Goal: Task Accomplishment & Management: Manage account settings

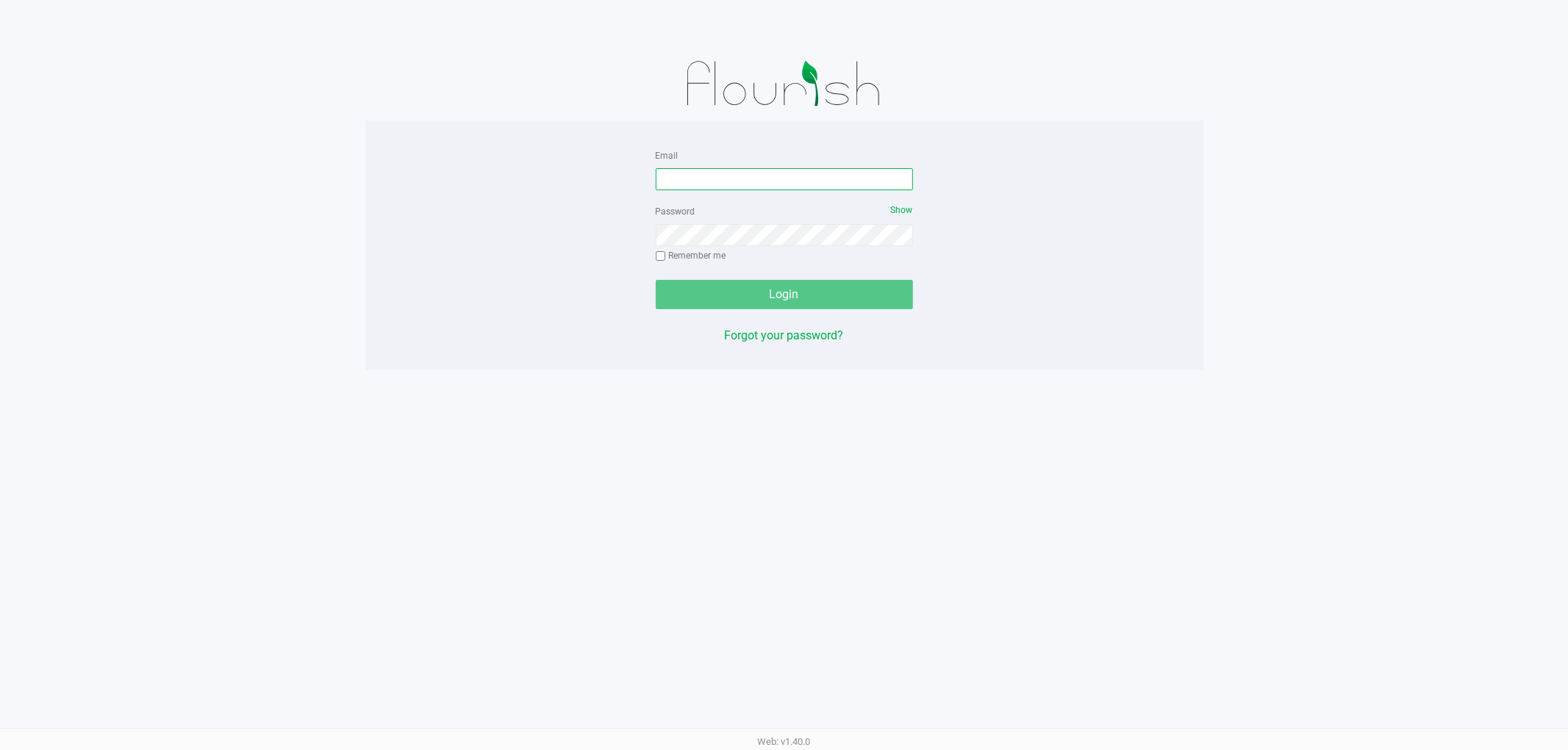
click at [731, 179] on input "Email" at bounding box center [785, 180] width 258 height 22
type input "cstagg@liveparallel.com"
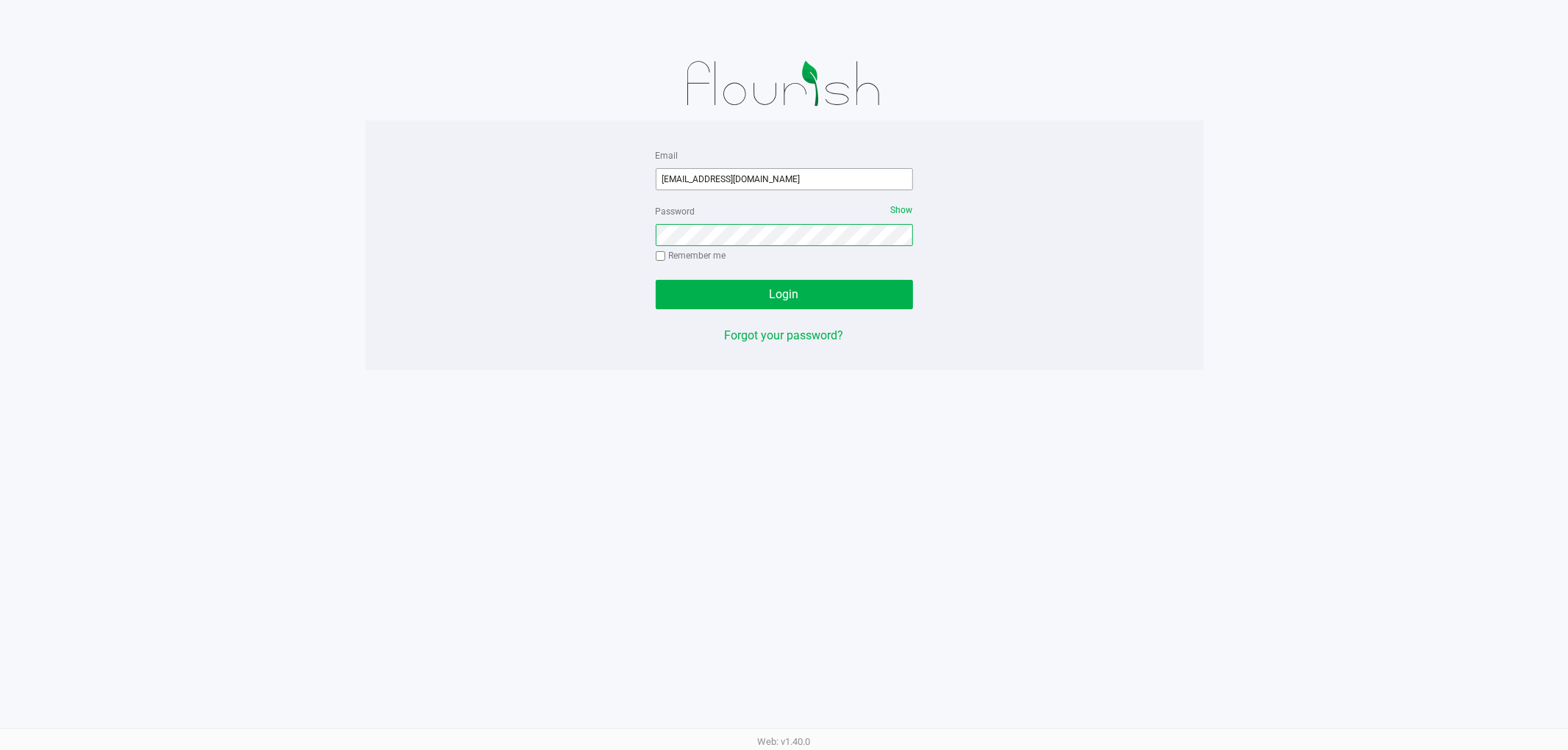
click at [656, 280] on button "Login" at bounding box center [785, 294] width 258 height 30
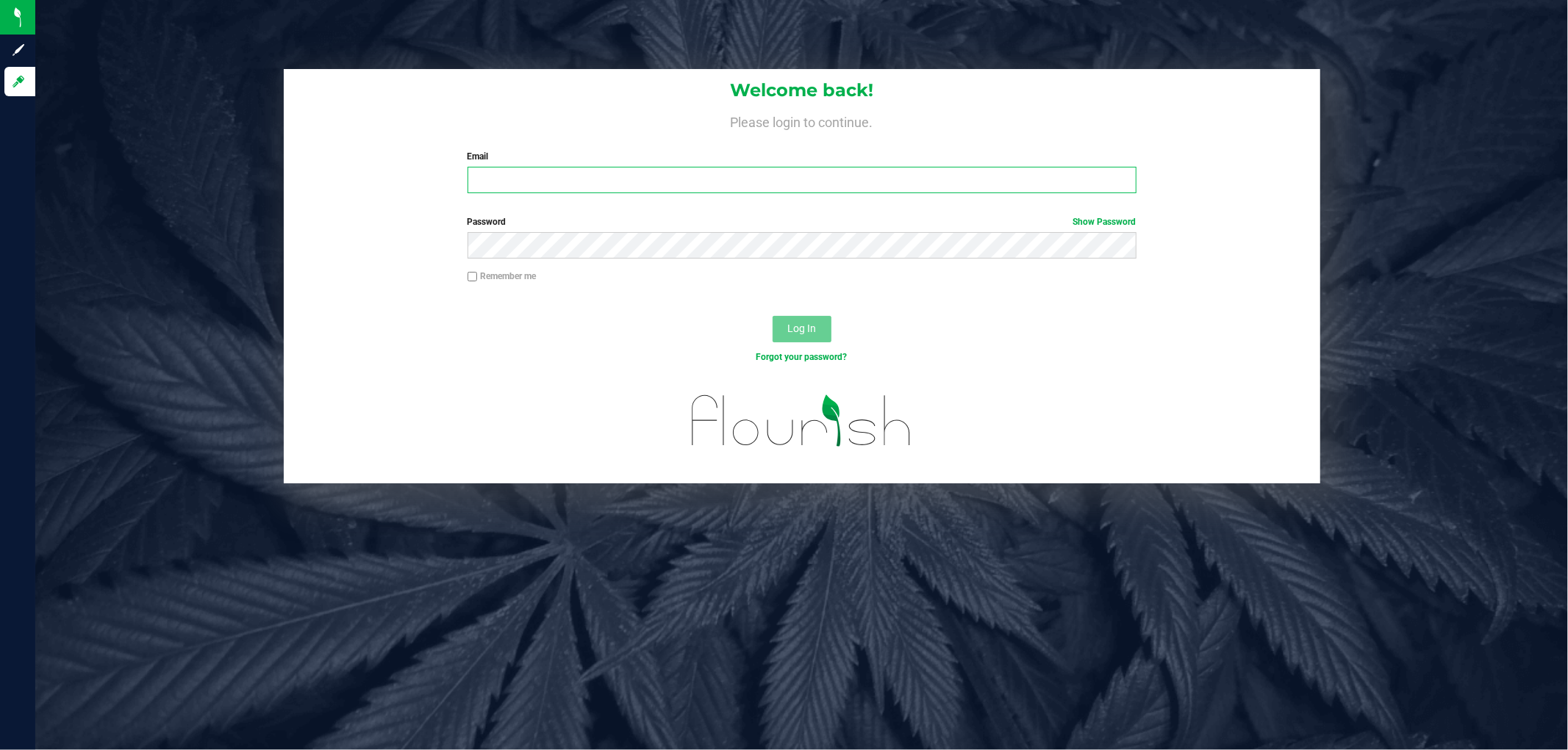
click at [574, 178] on input "Email" at bounding box center [802, 180] width 669 height 26
type input "cstagg@liveparallel.com"
click at [603, 174] on input "cstagg@liveparallel.com" at bounding box center [802, 180] width 669 height 26
type input "[EMAIL_ADDRESS][DOMAIN_NAME]"
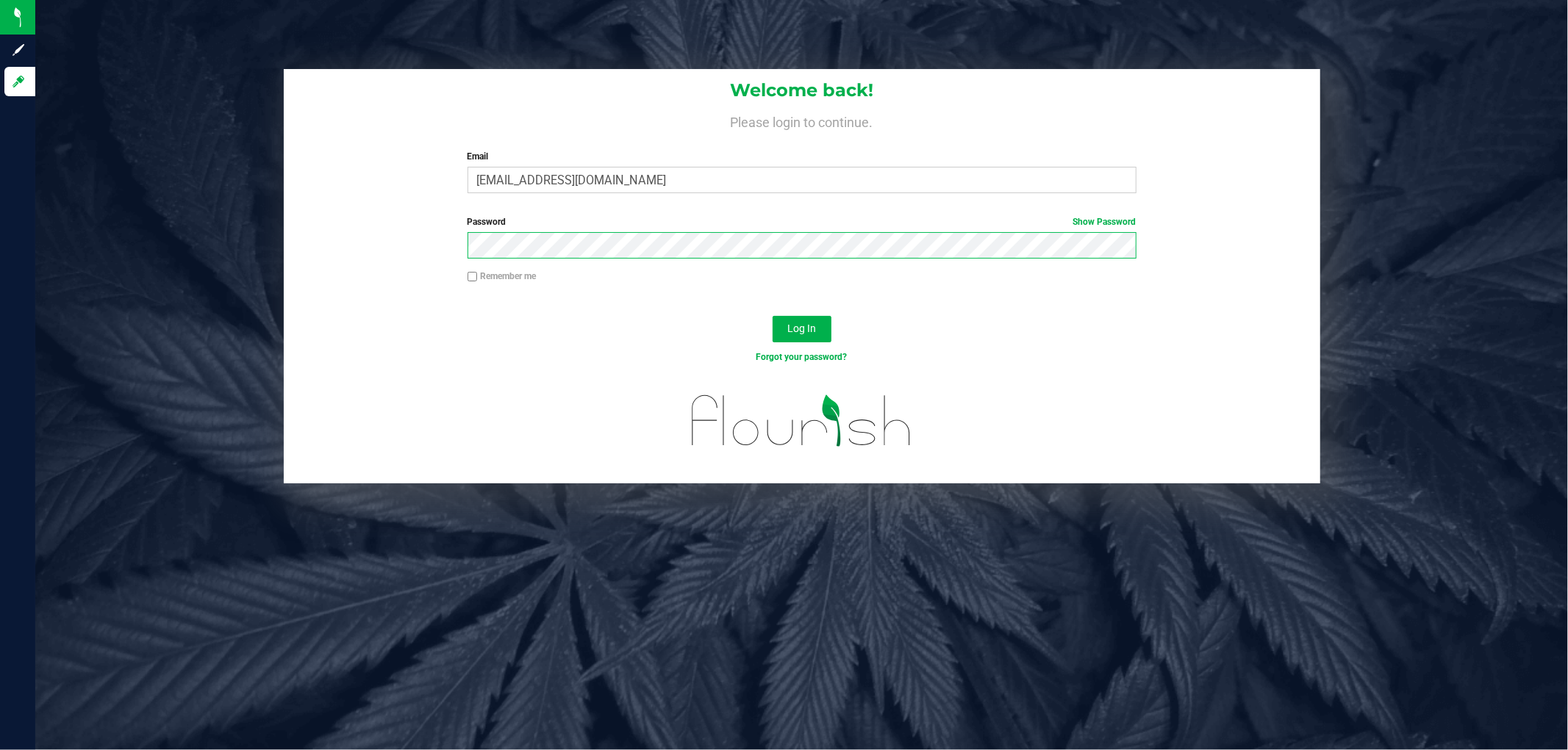
click at [772, 316] on button "Log In" at bounding box center [801, 329] width 58 height 26
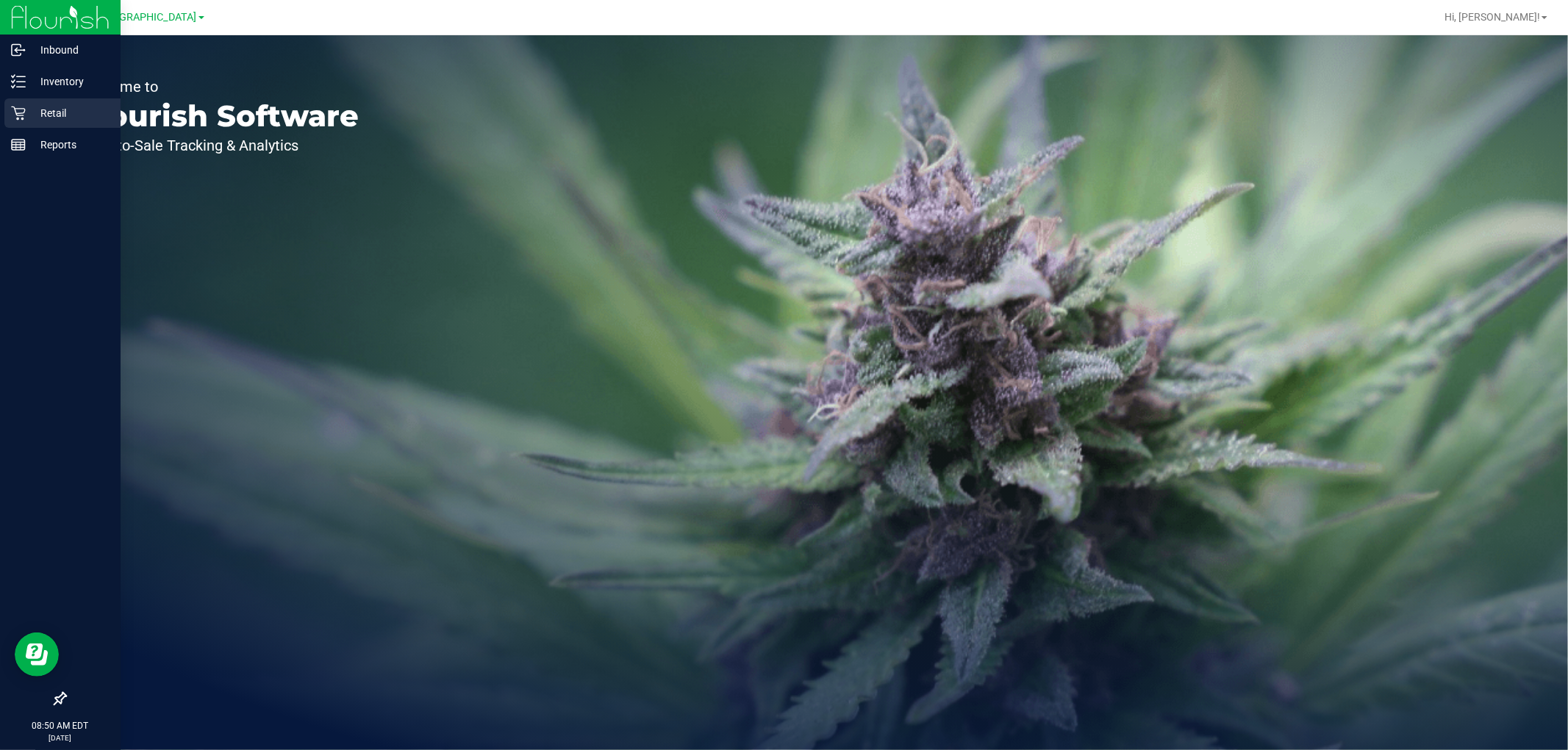
click at [19, 108] on icon at bounding box center [18, 113] width 14 height 14
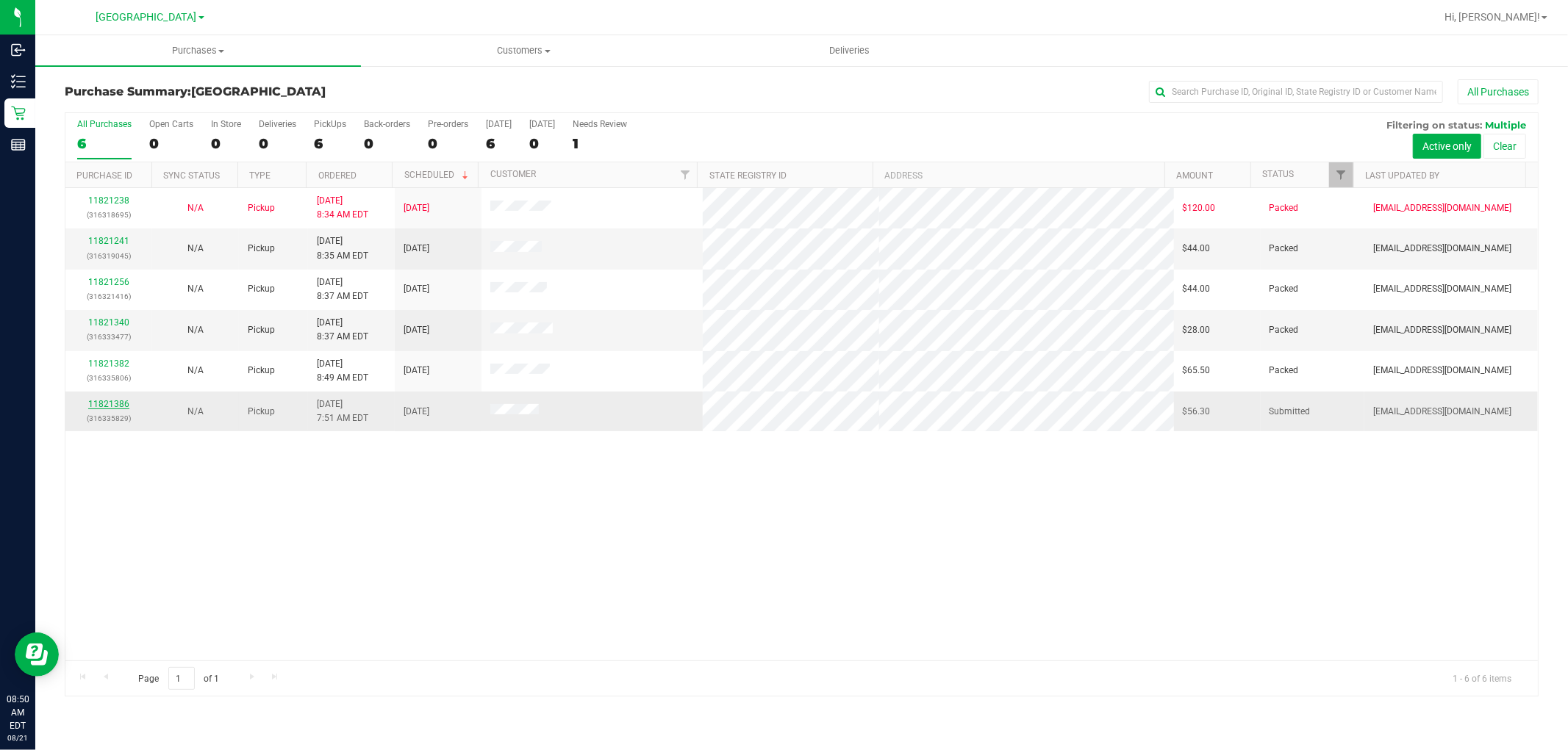
click at [105, 403] on link "11821386" at bounding box center [108, 404] width 42 height 10
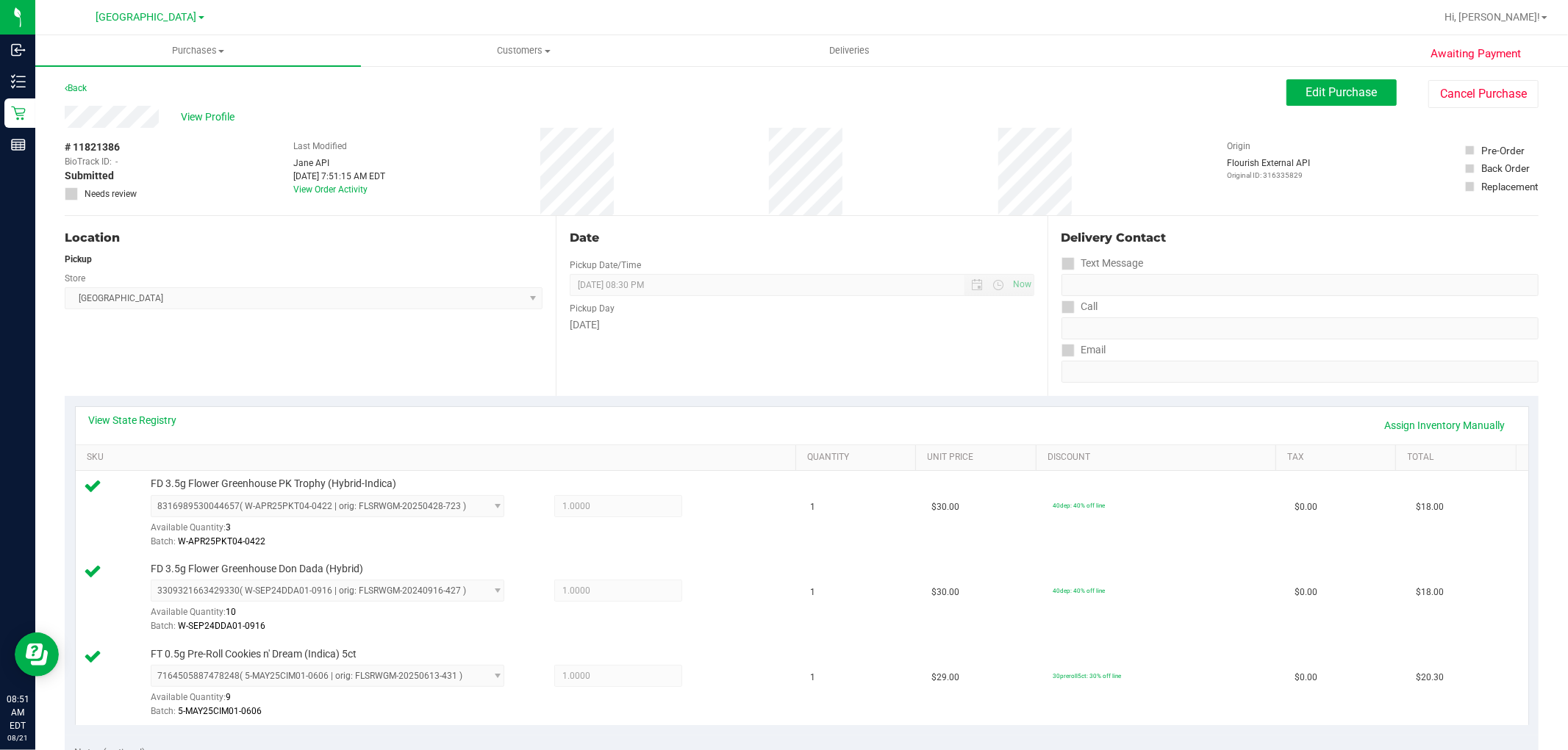
scroll to position [623, 0]
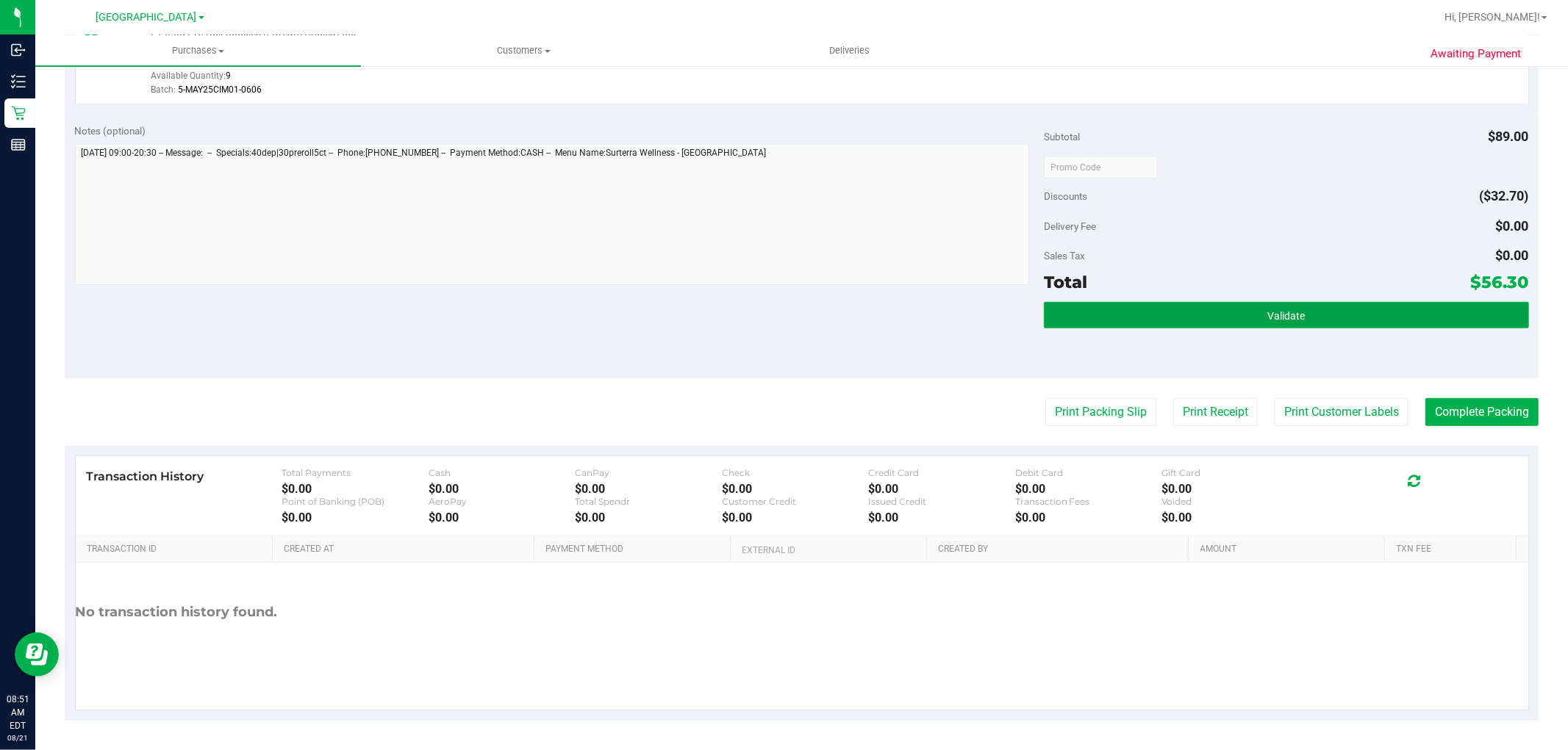
click at [1254, 317] on button "Validate" at bounding box center [1286, 314] width 485 height 26
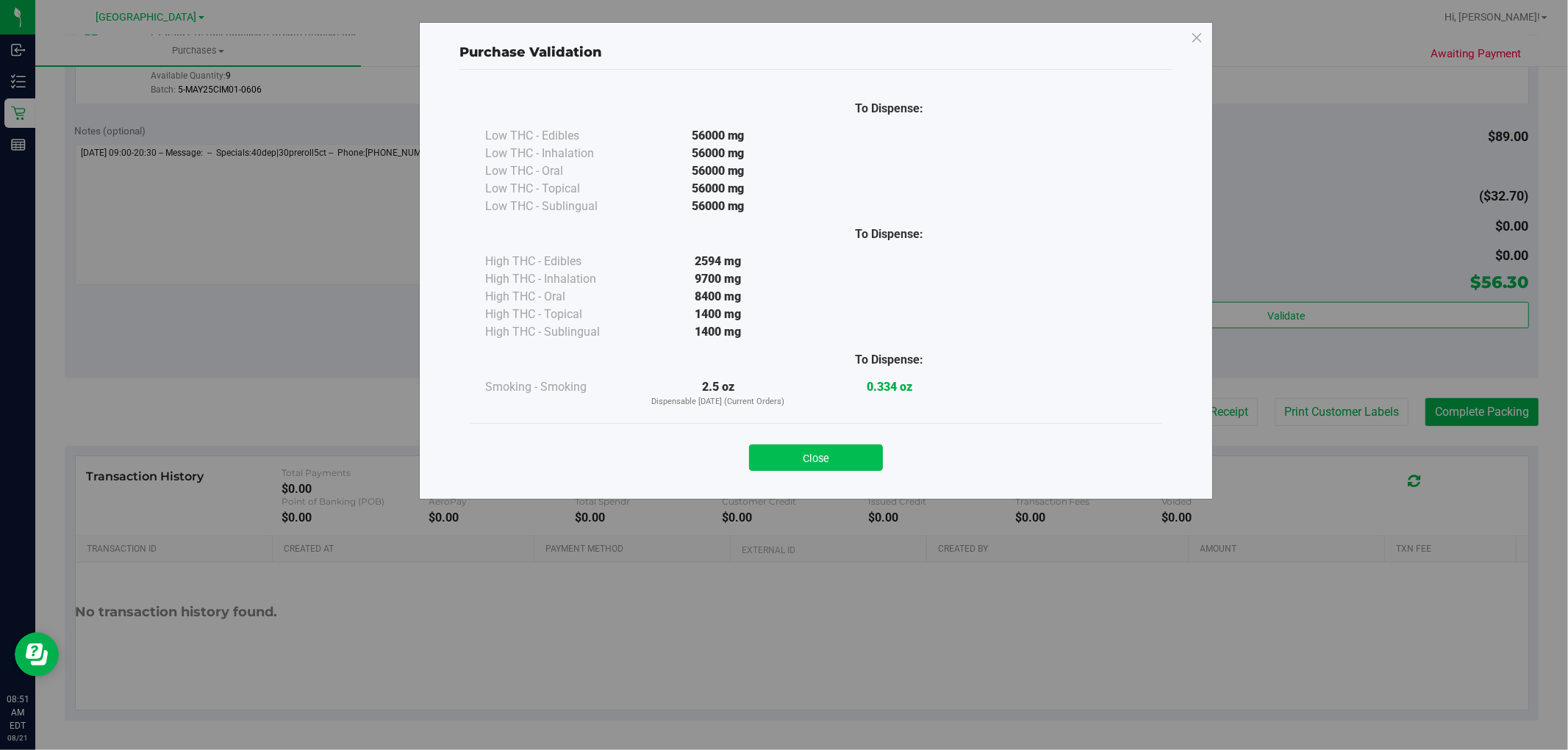
click at [832, 464] on button "Close" at bounding box center [816, 458] width 134 height 26
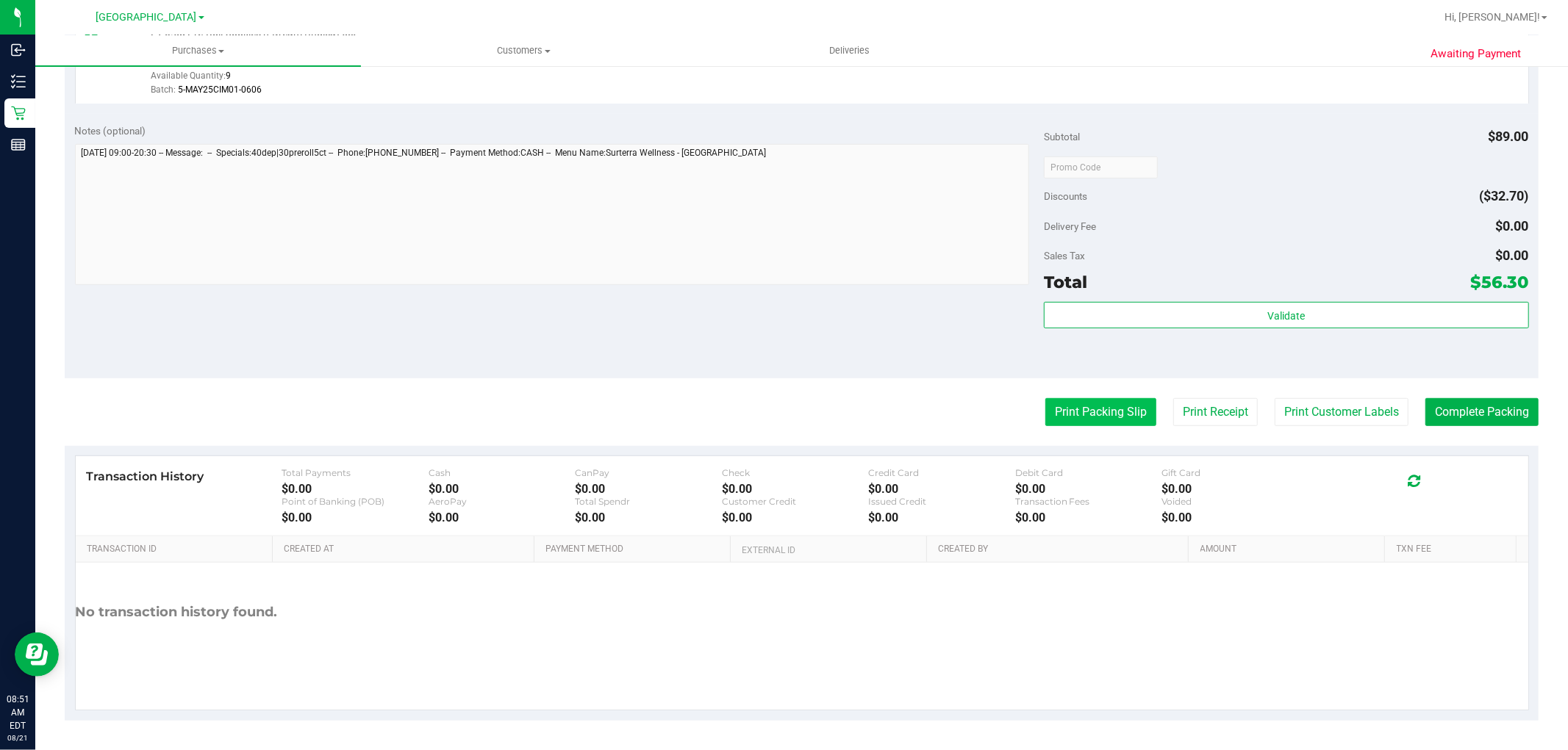
click at [1070, 408] on button "Print Packing Slip" at bounding box center [1100, 412] width 111 height 28
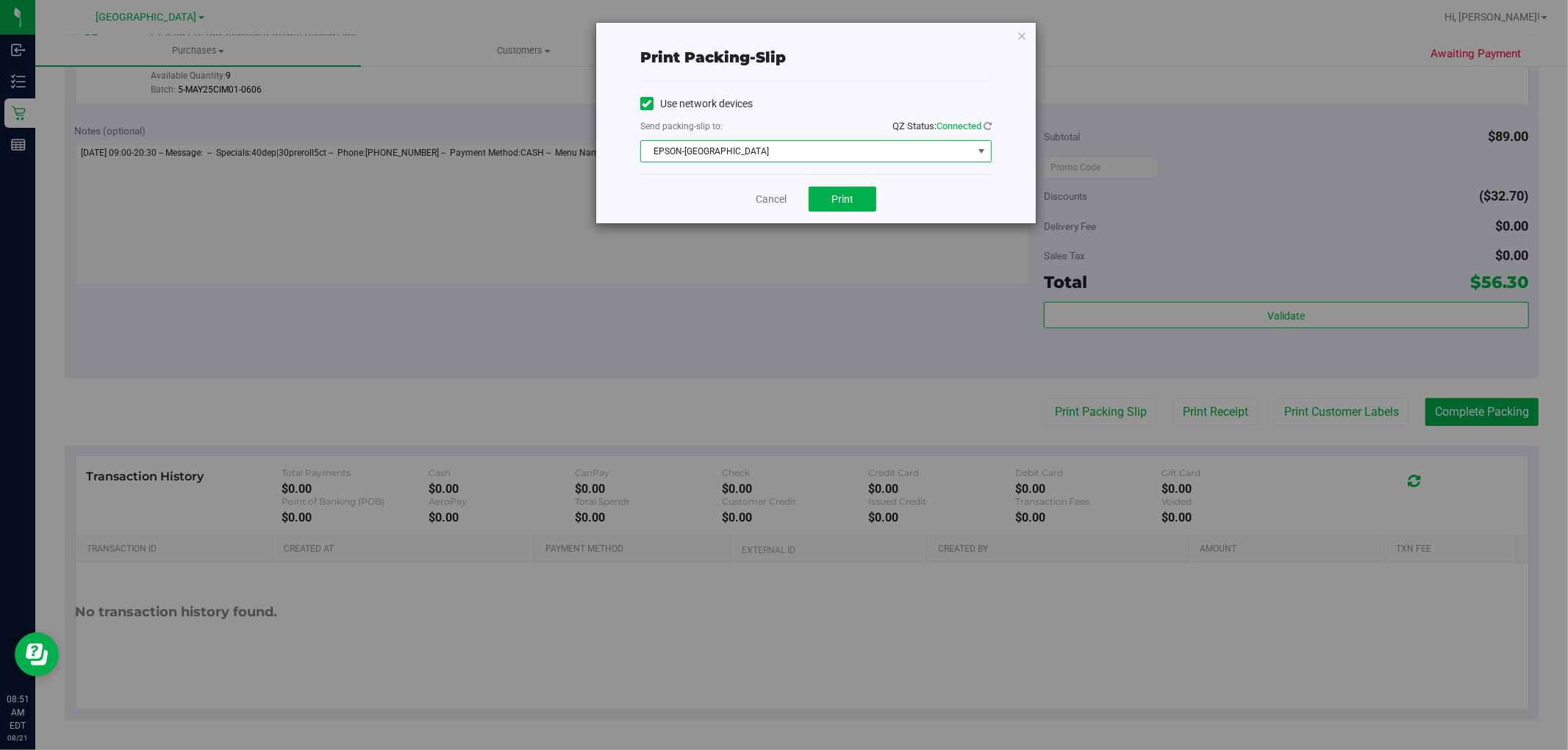
click at [805, 149] on span "EPSON-[GEOGRAPHIC_DATA]" at bounding box center [806, 152] width 331 height 20
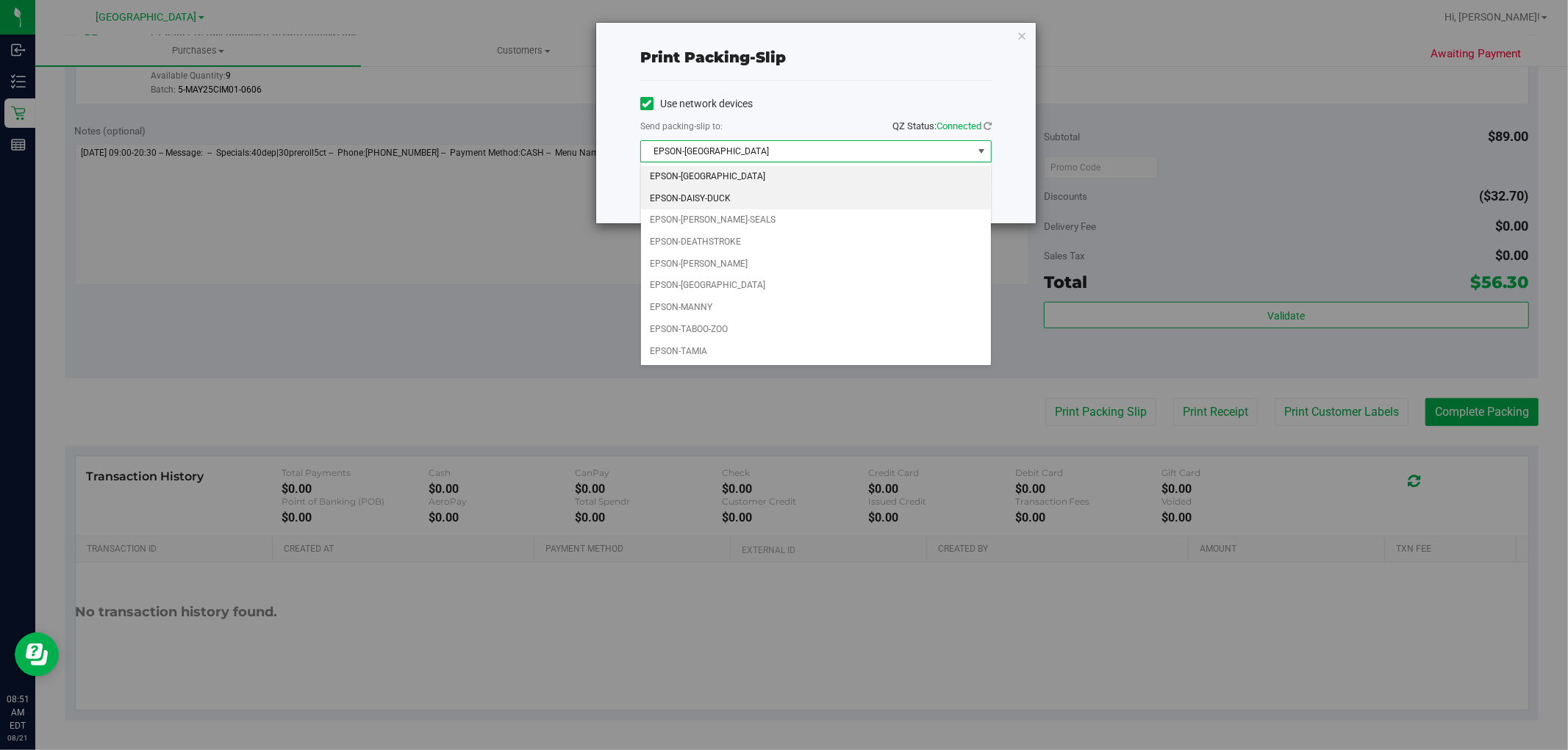
click at [728, 191] on li "EPSON-DAISY-DUCK" at bounding box center [815, 199] width 350 height 22
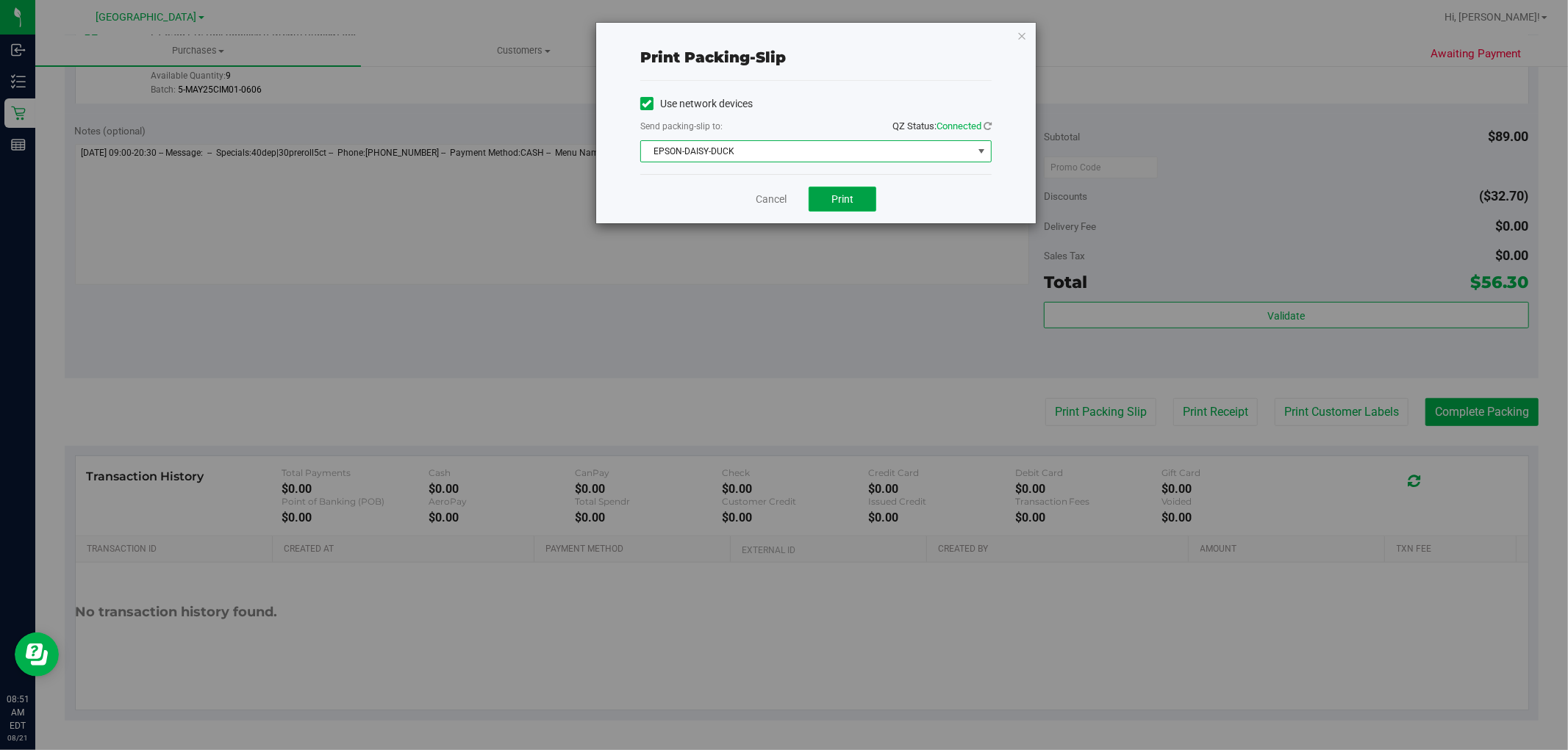
click at [831, 200] on button "Print" at bounding box center [842, 198] width 68 height 25
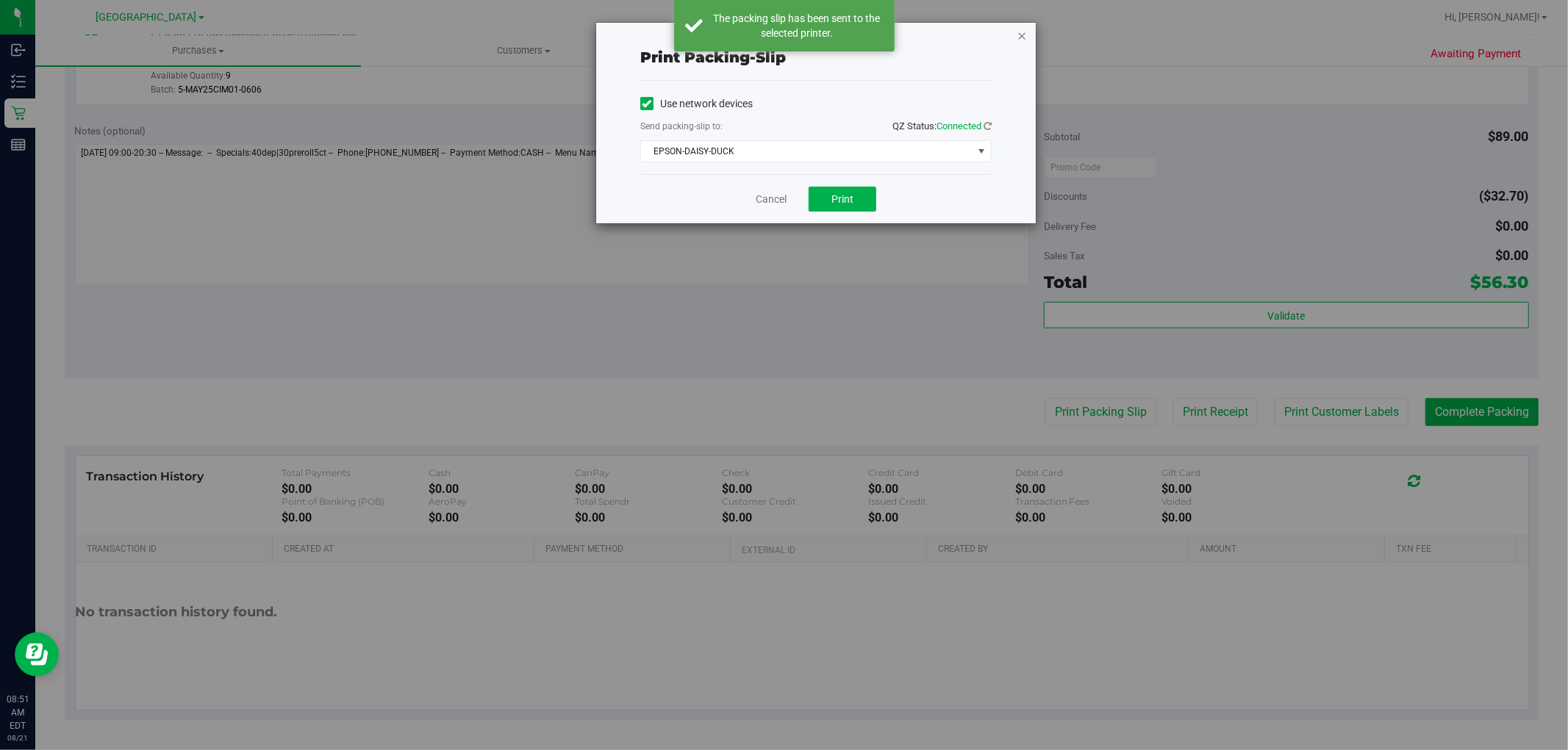
click at [1020, 34] on icon "button" at bounding box center [1021, 35] width 10 height 18
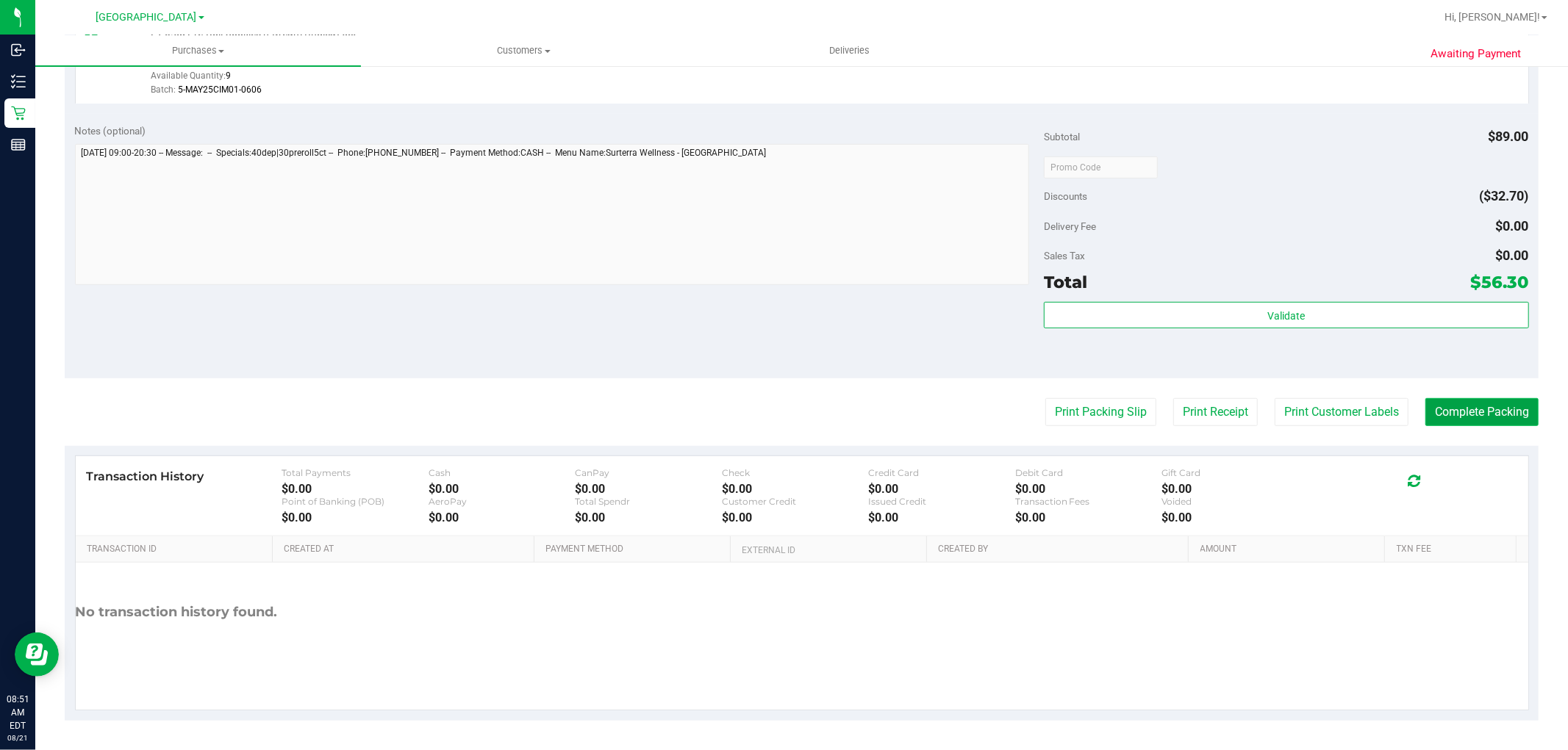
click at [1426, 414] on button "Complete Packing" at bounding box center [1482, 412] width 114 height 28
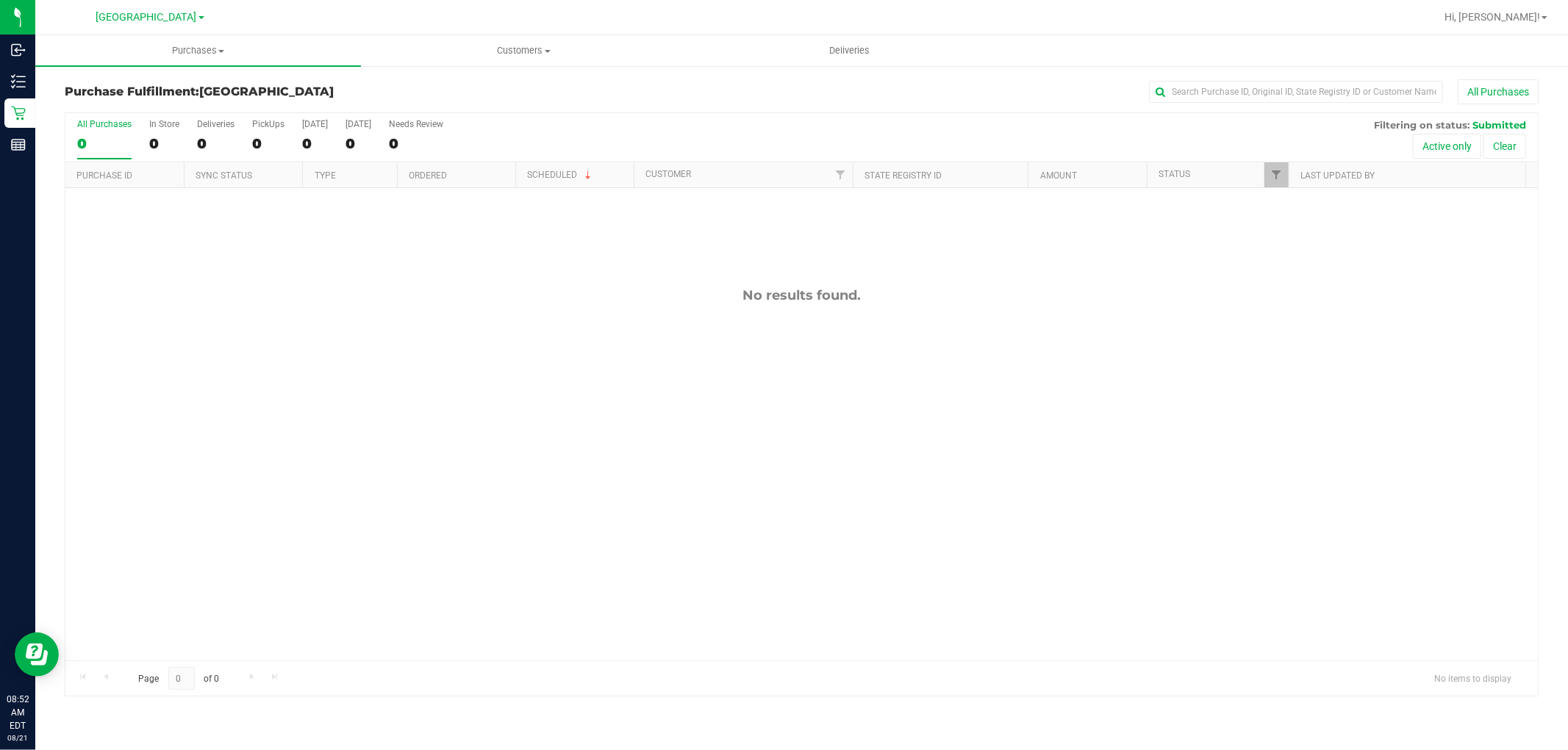
click at [617, 590] on div "No results found." at bounding box center [801, 474] width 1472 height 572
click at [1272, 180] on span "Filter" at bounding box center [1276, 175] width 12 height 12
click at [1287, 334] on input "Packed" at bounding box center [1283, 336] width 9 height 9
checkbox input "true"
click at [1298, 427] on button "Filter" at bounding box center [1308, 432] width 70 height 32
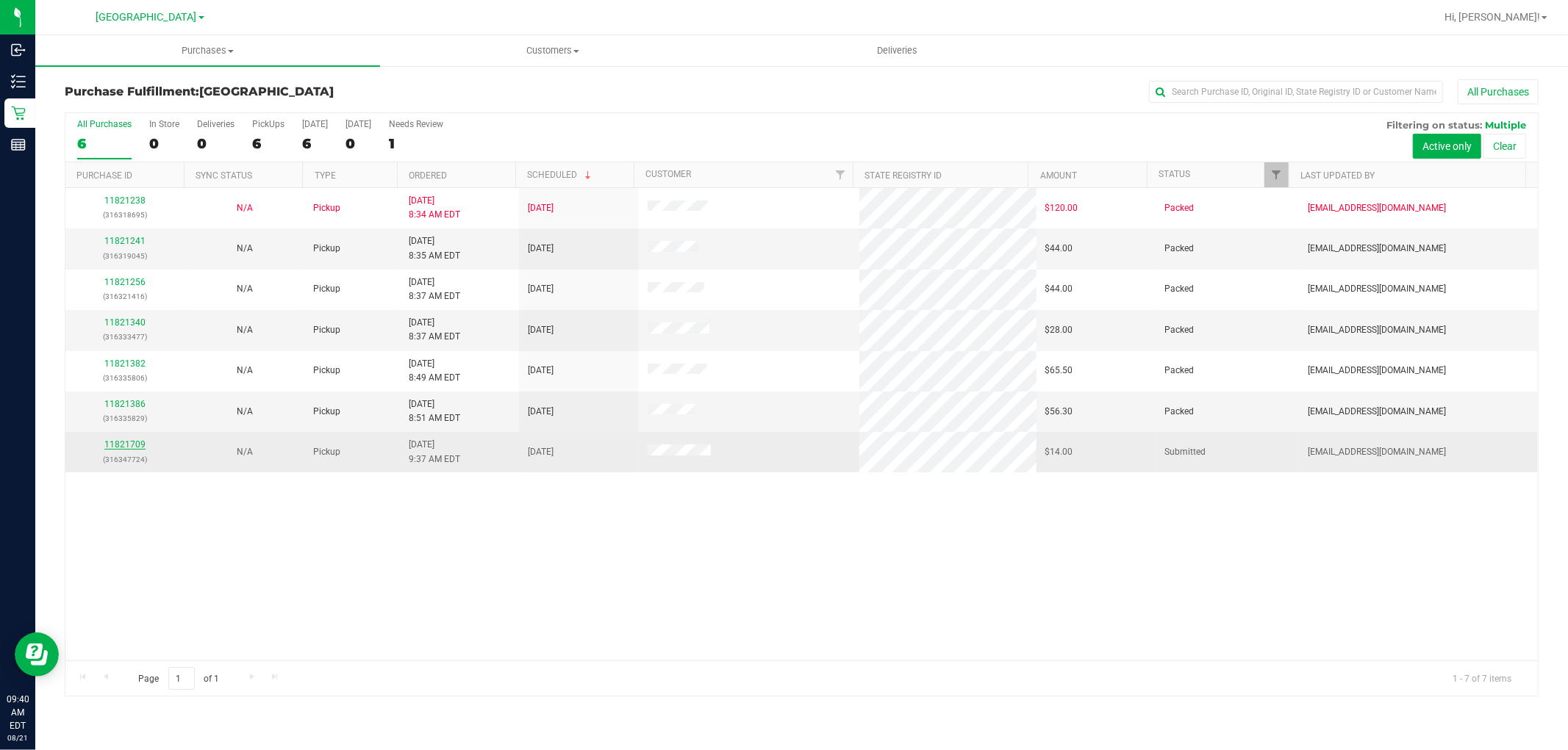
click at [115, 446] on link "11821709" at bounding box center [125, 445] width 42 height 10
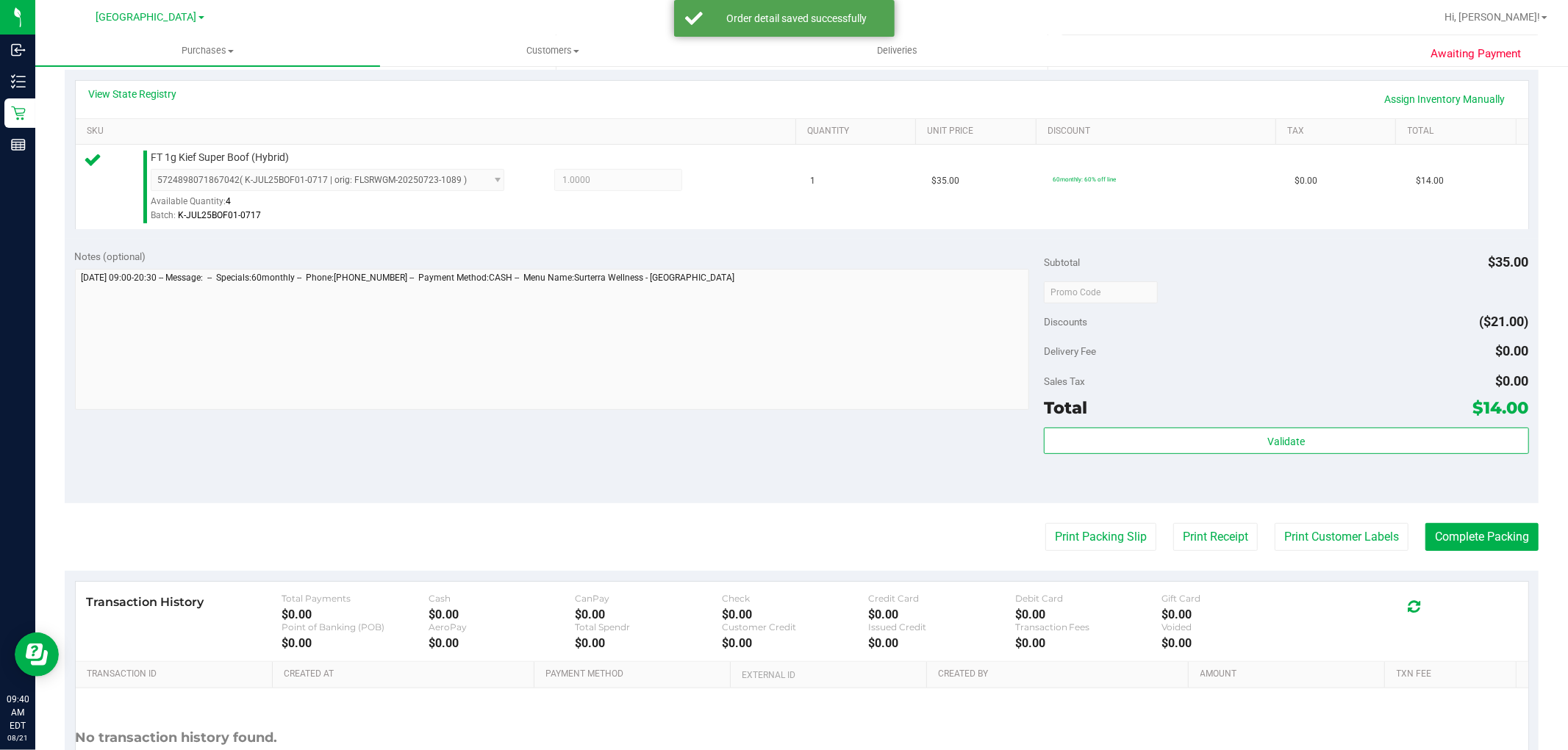
scroll to position [408, 0]
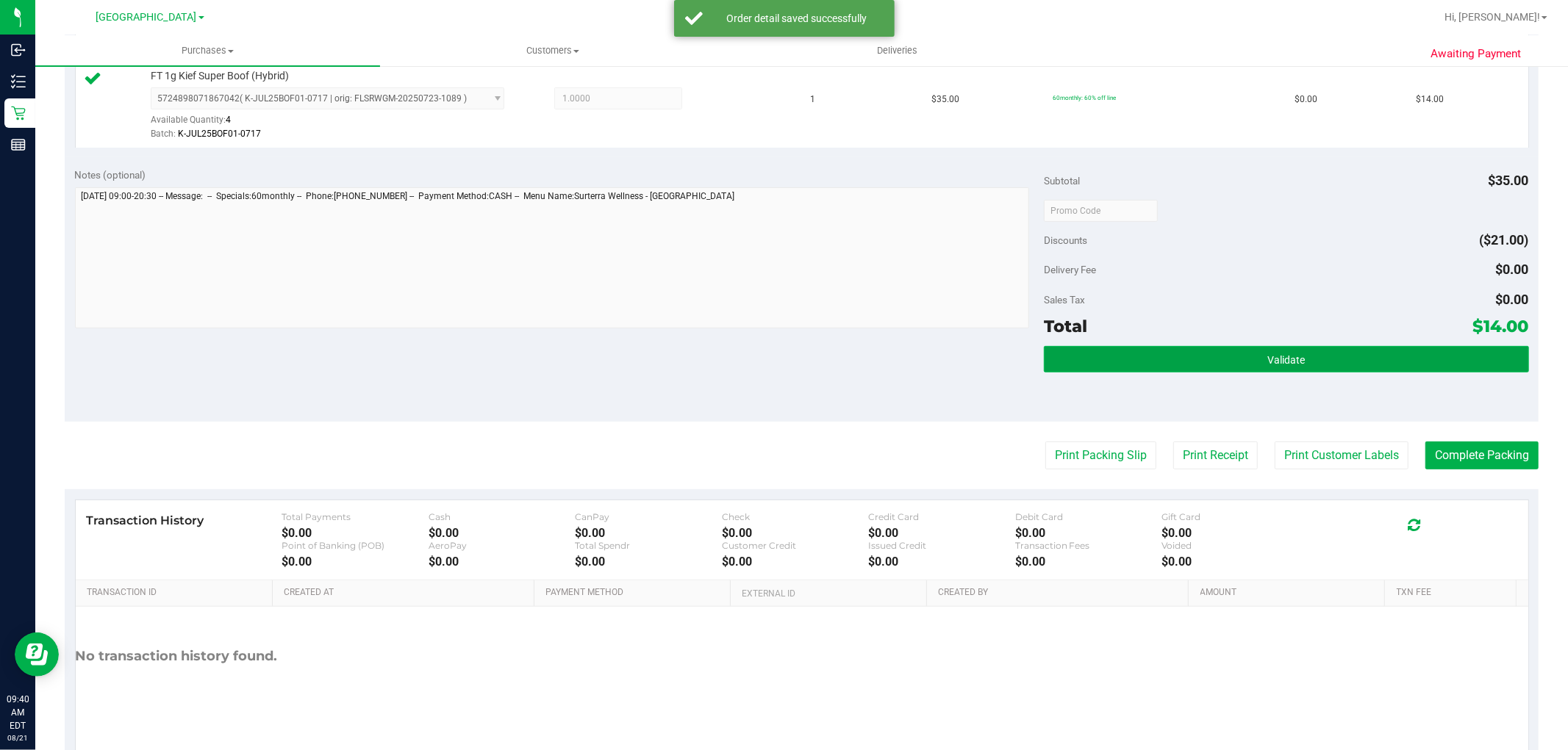
click at [1217, 355] on button "Validate" at bounding box center [1286, 358] width 485 height 26
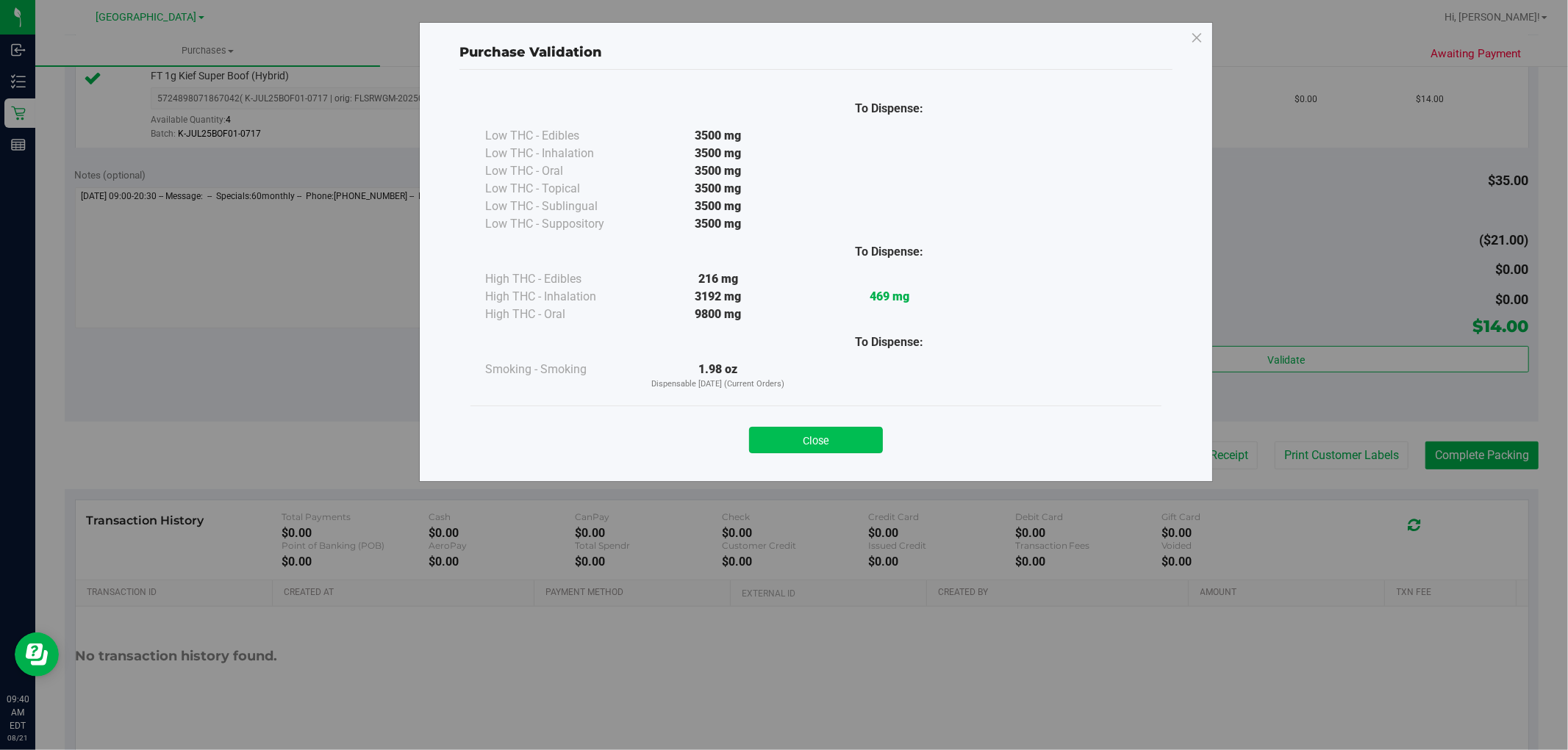
click at [850, 442] on button "Close" at bounding box center [816, 440] width 134 height 26
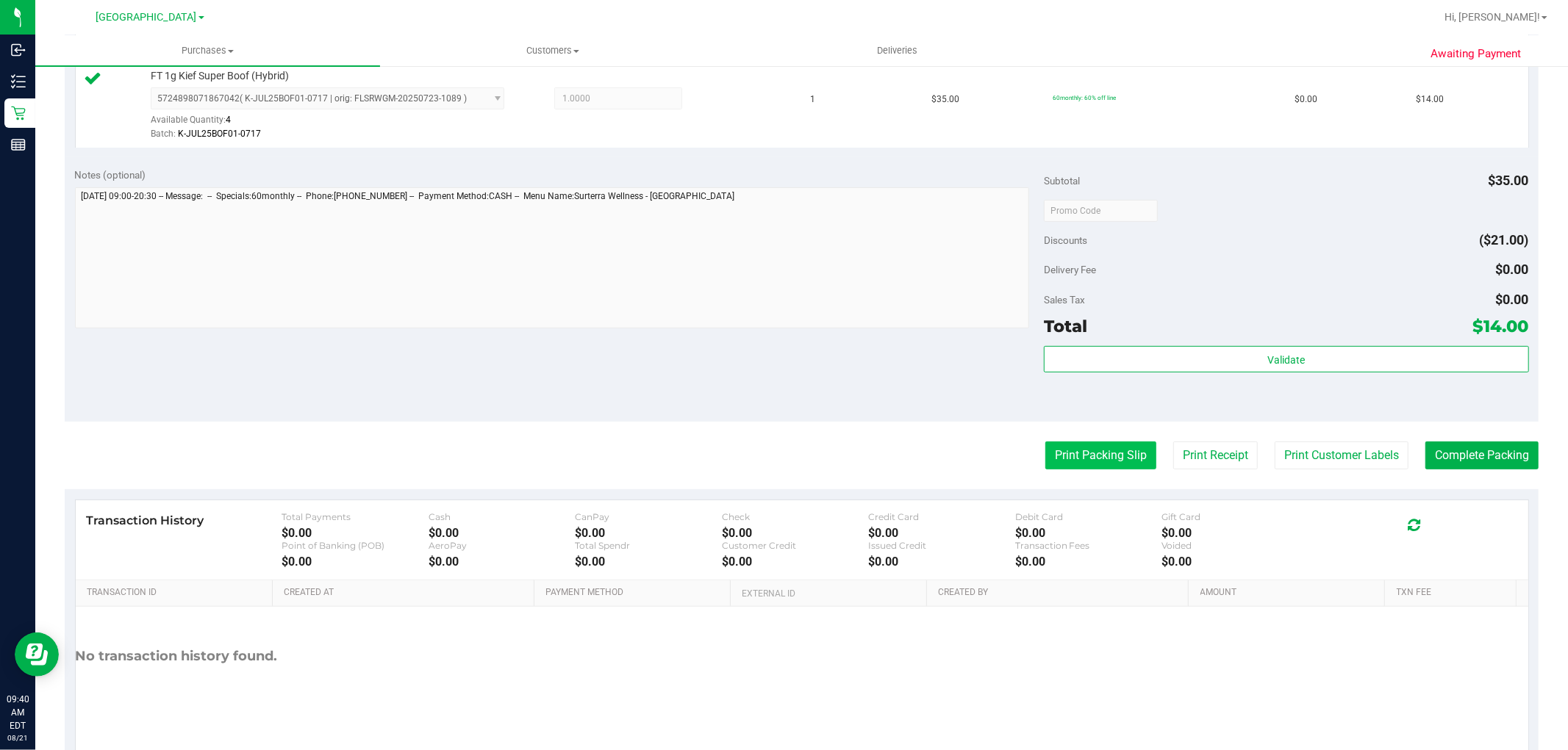
click at [1045, 463] on button "Print Packing Slip" at bounding box center [1100, 455] width 111 height 28
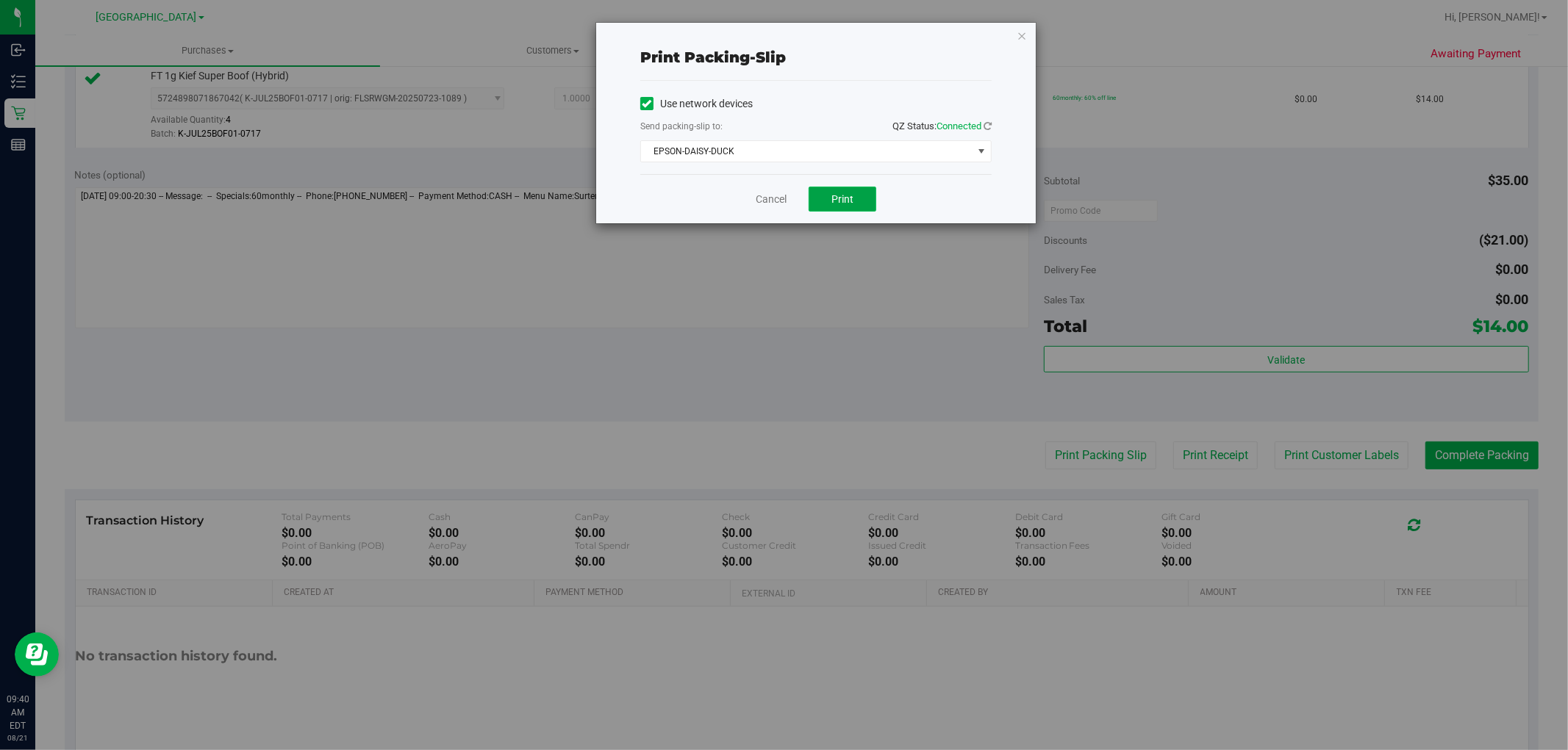
click at [837, 200] on span "Print" at bounding box center [842, 199] width 22 height 12
click at [1015, 30] on div "Print packing-slip Use network devices Send packing-slip to: QZ Status: Connect…" at bounding box center [815, 123] width 440 height 201
click at [1020, 33] on icon "button" at bounding box center [1021, 35] width 10 height 18
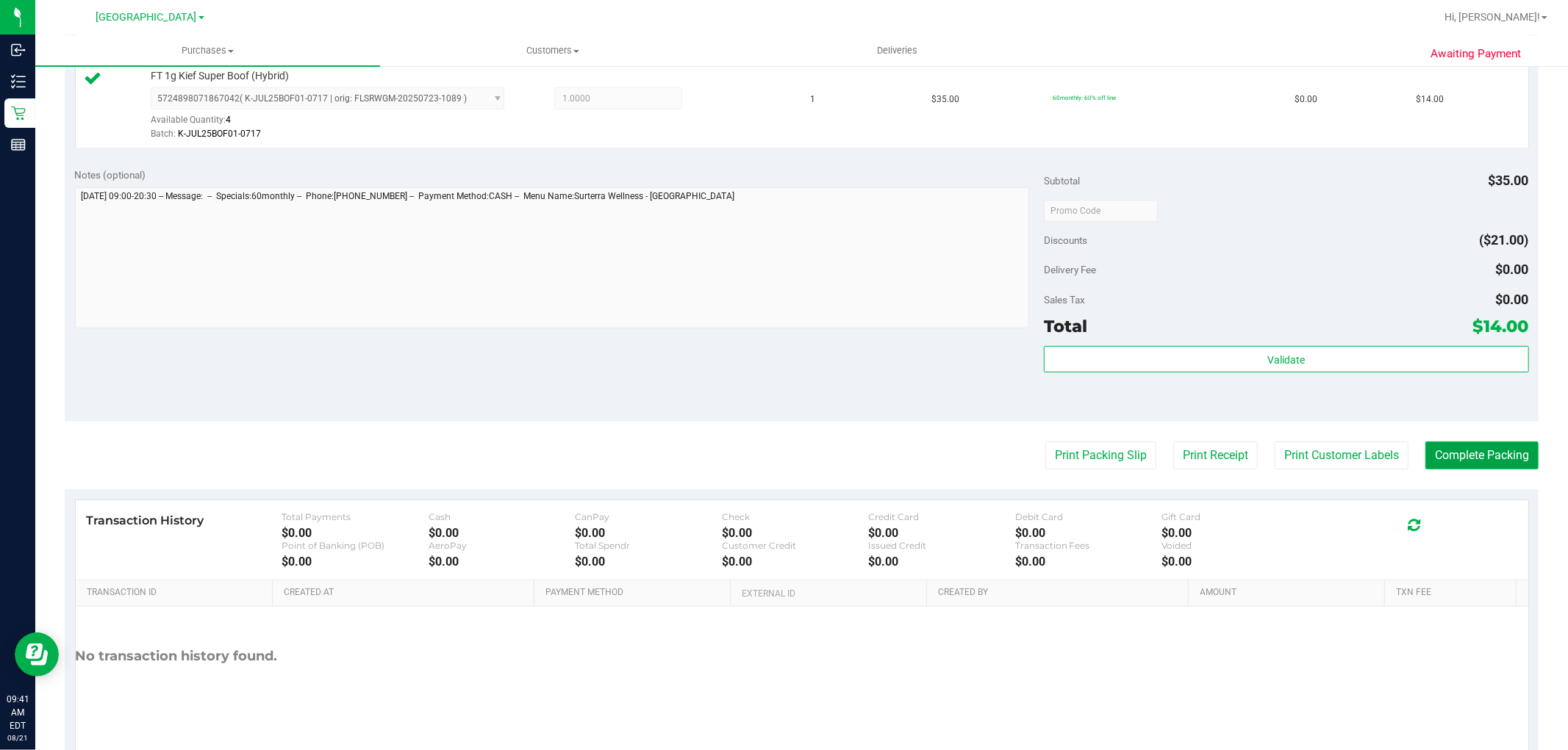
click at [1441, 451] on button "Complete Packing" at bounding box center [1482, 455] width 114 height 28
